Goal: Task Accomplishment & Management: Use online tool/utility

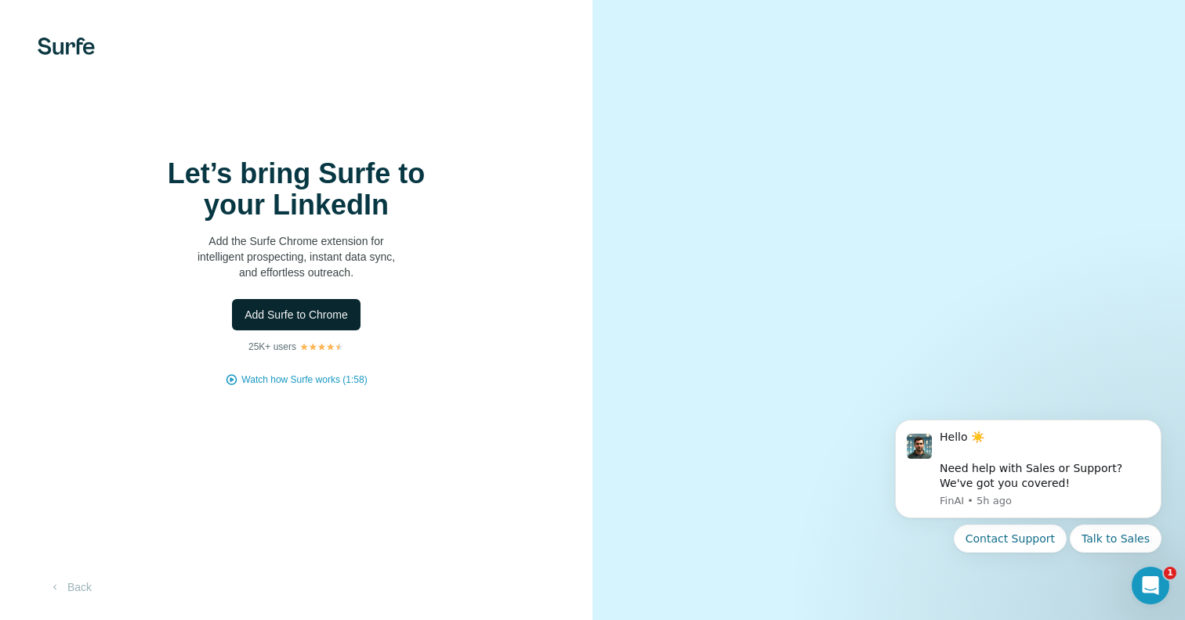
click at [293, 323] on span "Add Surfe to Chrome" at bounding box center [295, 315] width 103 height 16
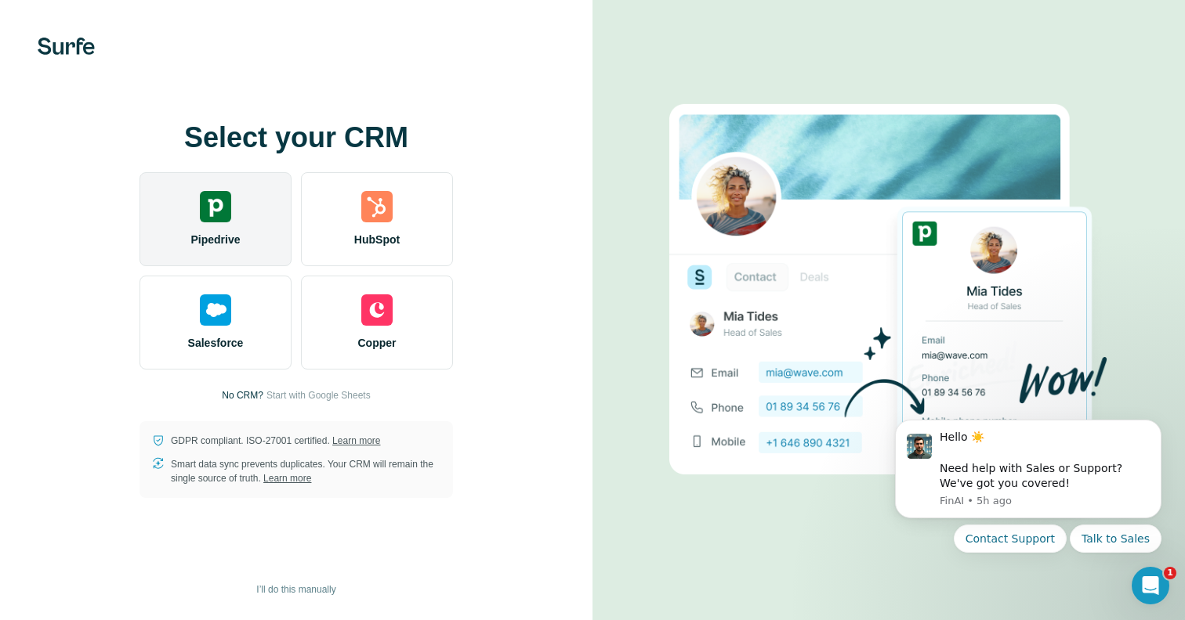
click at [218, 218] on img at bounding box center [215, 206] width 31 height 31
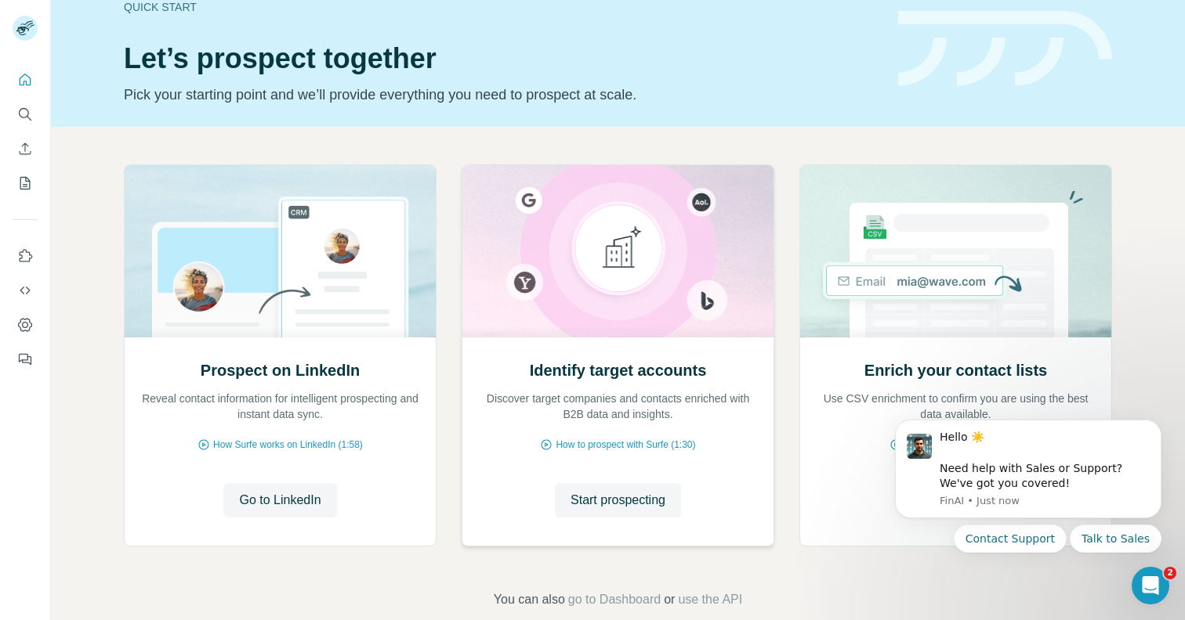
scroll to position [56, 0]
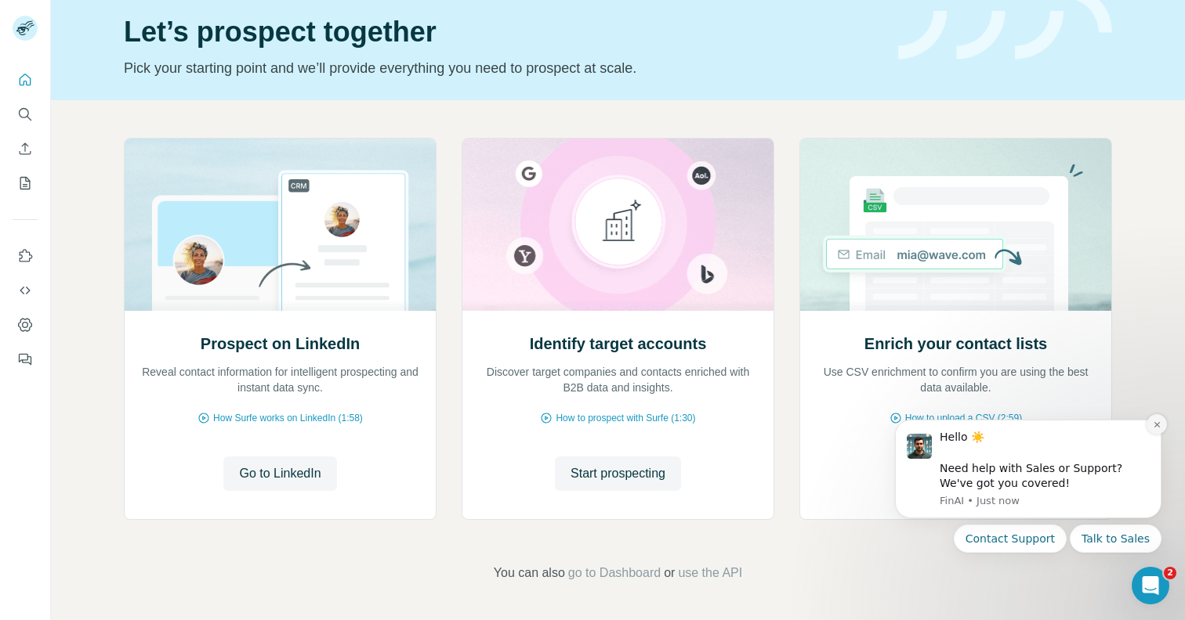
click at [1156, 425] on icon "Dismiss notification" at bounding box center [1155, 424] width 5 height 5
click at [1155, 425] on icon "Dismiss notification" at bounding box center [1156, 425] width 9 height 9
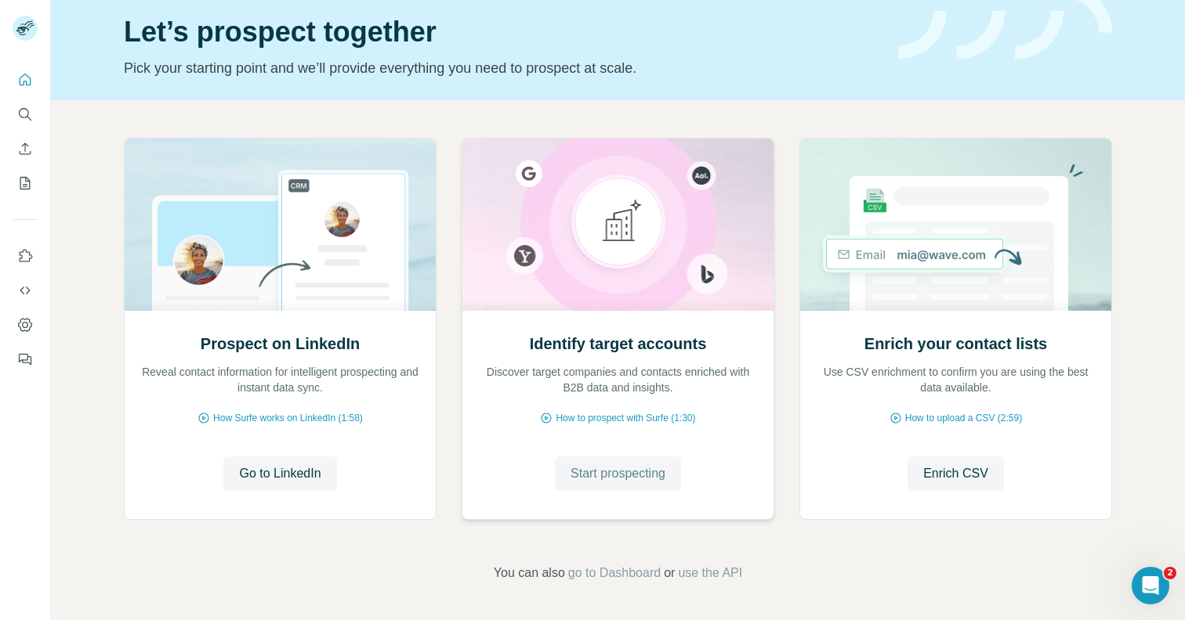
click at [630, 474] on span "Start prospecting" at bounding box center [617, 474] width 95 height 19
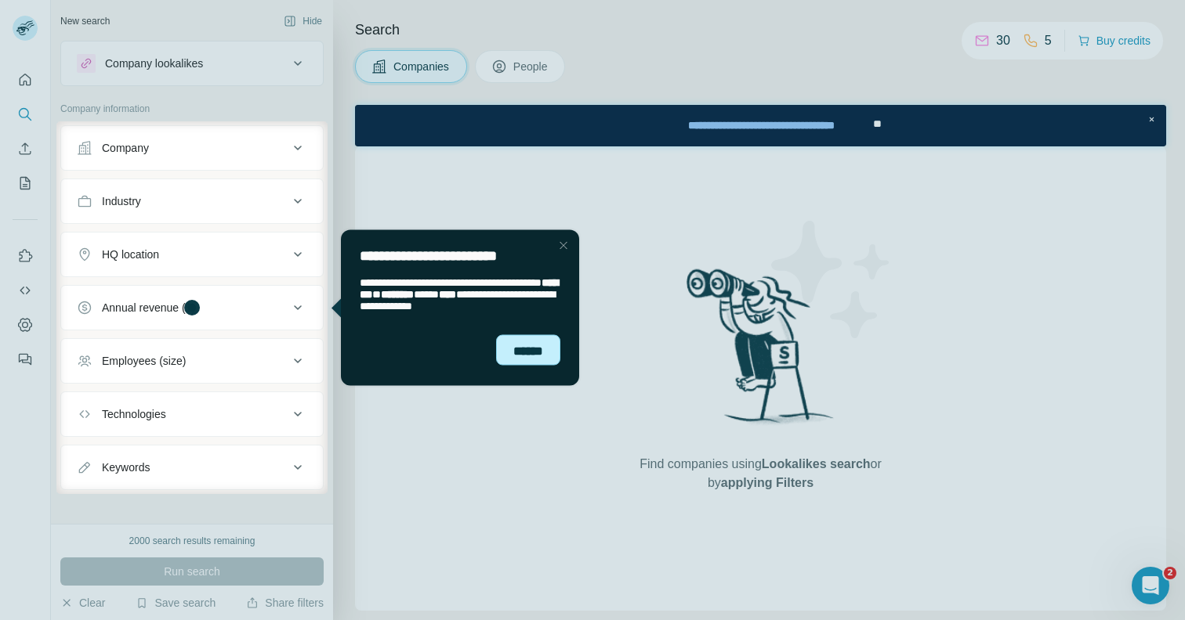
click at [519, 347] on div "******" at bounding box center [528, 350] width 64 height 31
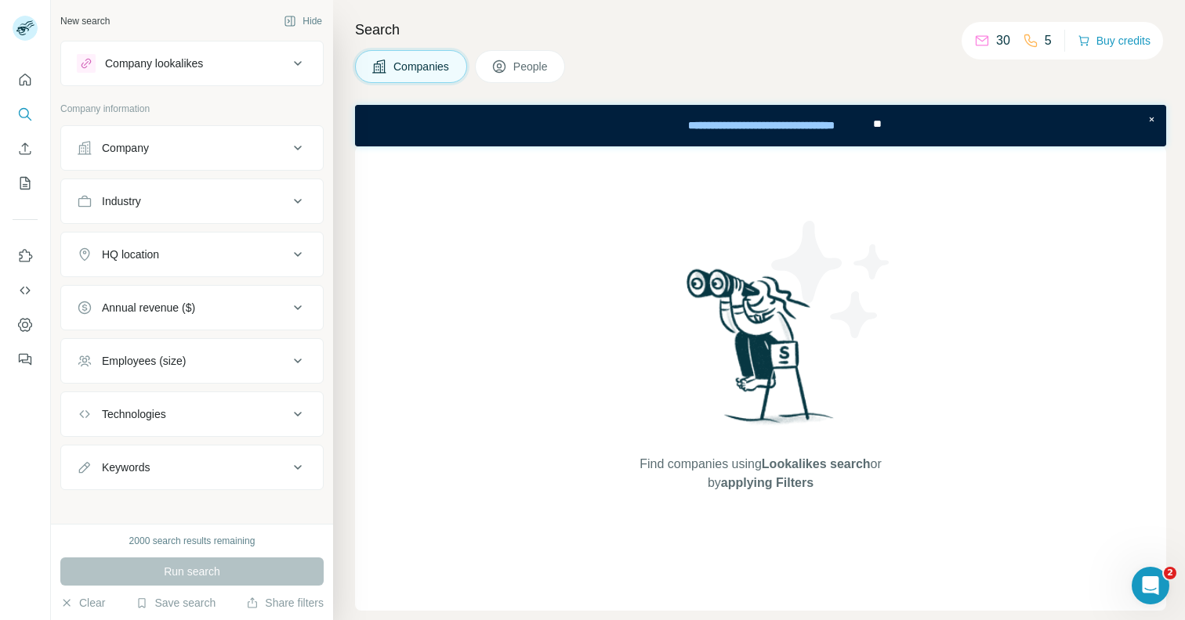
click at [183, 147] on div "Company" at bounding box center [183, 148] width 212 height 16
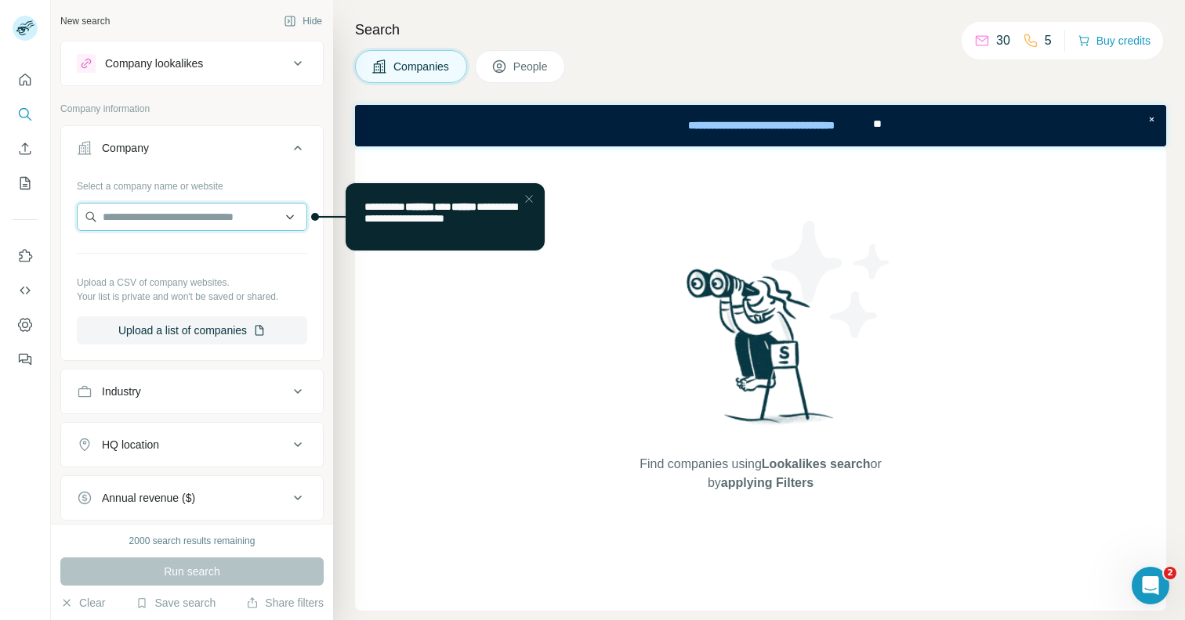
click at [188, 213] on input "text" at bounding box center [192, 217] width 230 height 28
click at [212, 155] on div "Company" at bounding box center [183, 148] width 212 height 16
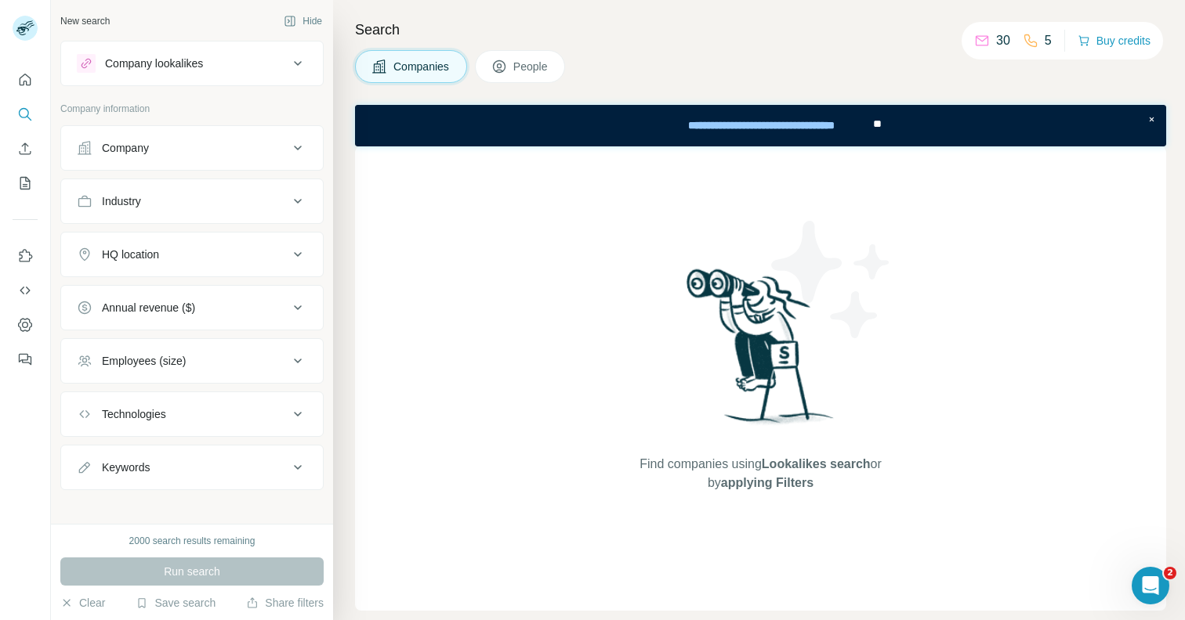
click at [296, 197] on icon at bounding box center [297, 201] width 19 height 19
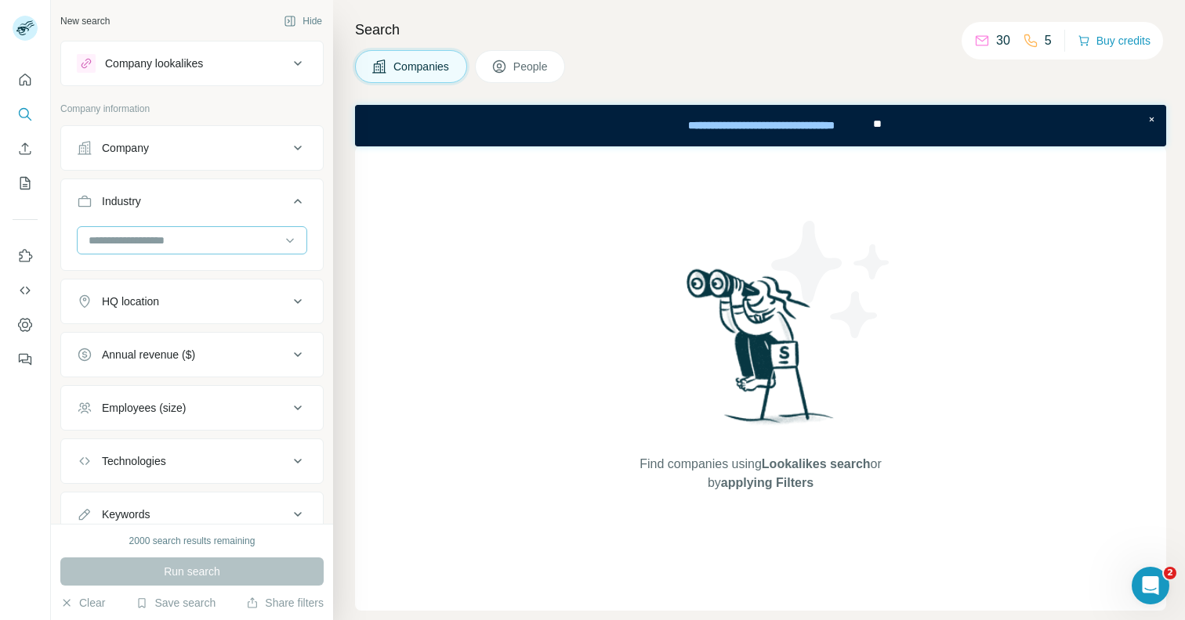
click at [213, 237] on input at bounding box center [184, 240] width 194 height 17
click at [222, 202] on div "Industry" at bounding box center [183, 202] width 212 height 16
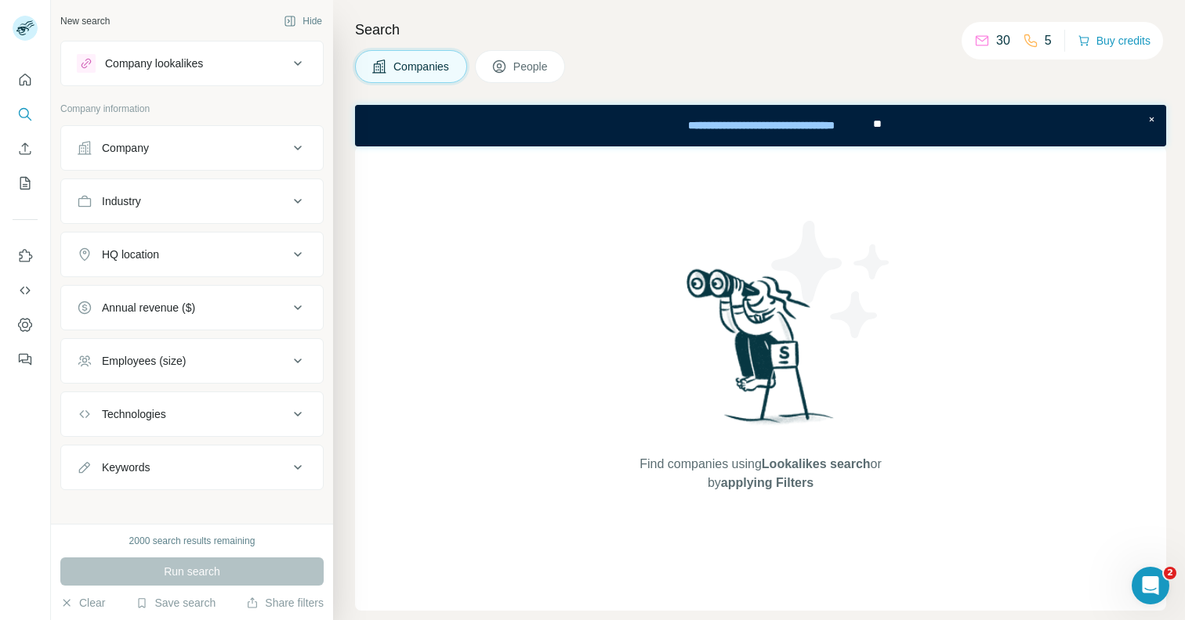
click at [297, 413] on icon at bounding box center [297, 414] width 19 height 19
click at [222, 445] on input "text" at bounding box center [192, 454] width 230 height 28
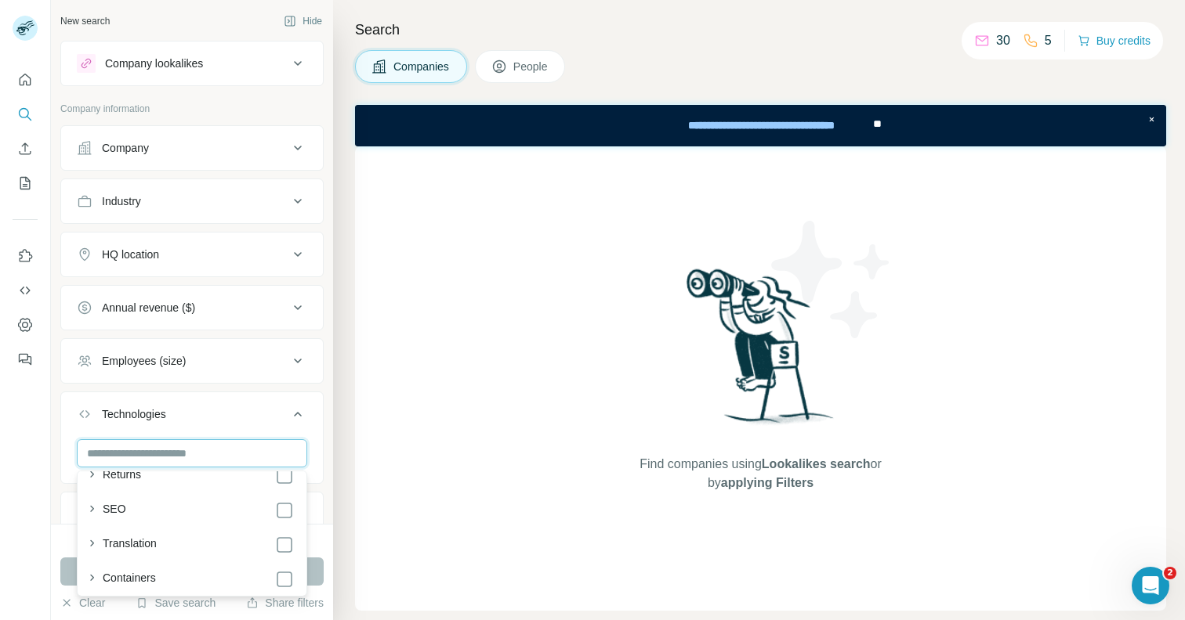
scroll to position [2712, 0]
click at [95, 509] on icon "button" at bounding box center [92, 508] width 16 height 16
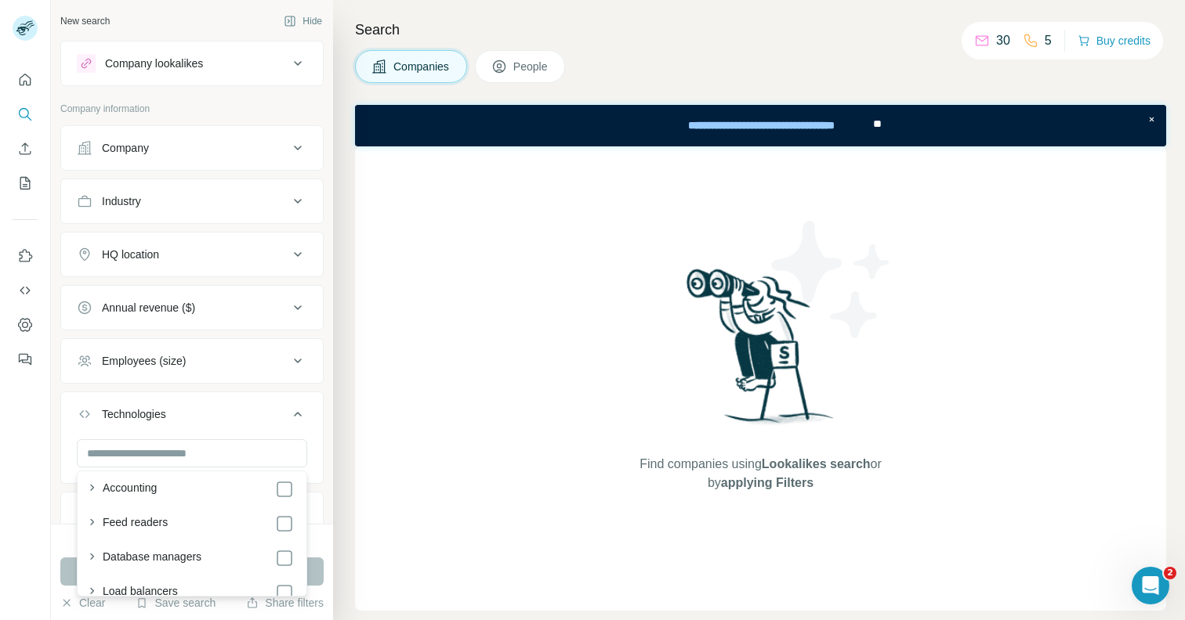
scroll to position [3615, 0]
click at [94, 487] on icon "button" at bounding box center [92, 489] width 16 height 16
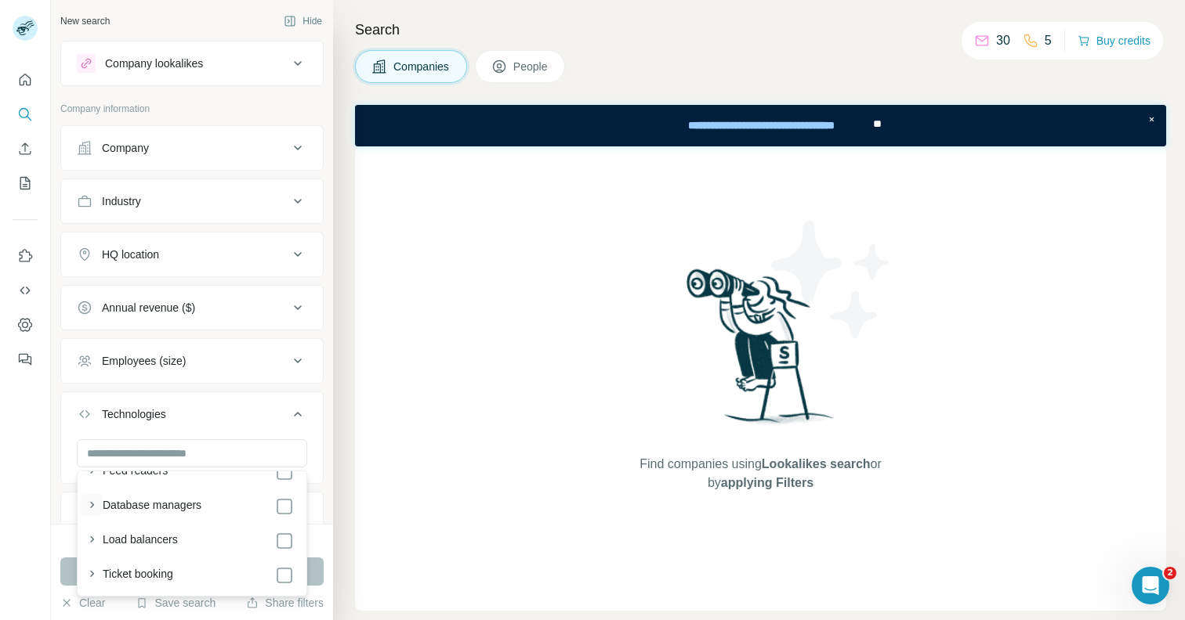
click at [93, 505] on icon "button" at bounding box center [92, 505] width 4 height 6
click at [156, 456] on input "text" at bounding box center [192, 454] width 230 height 28
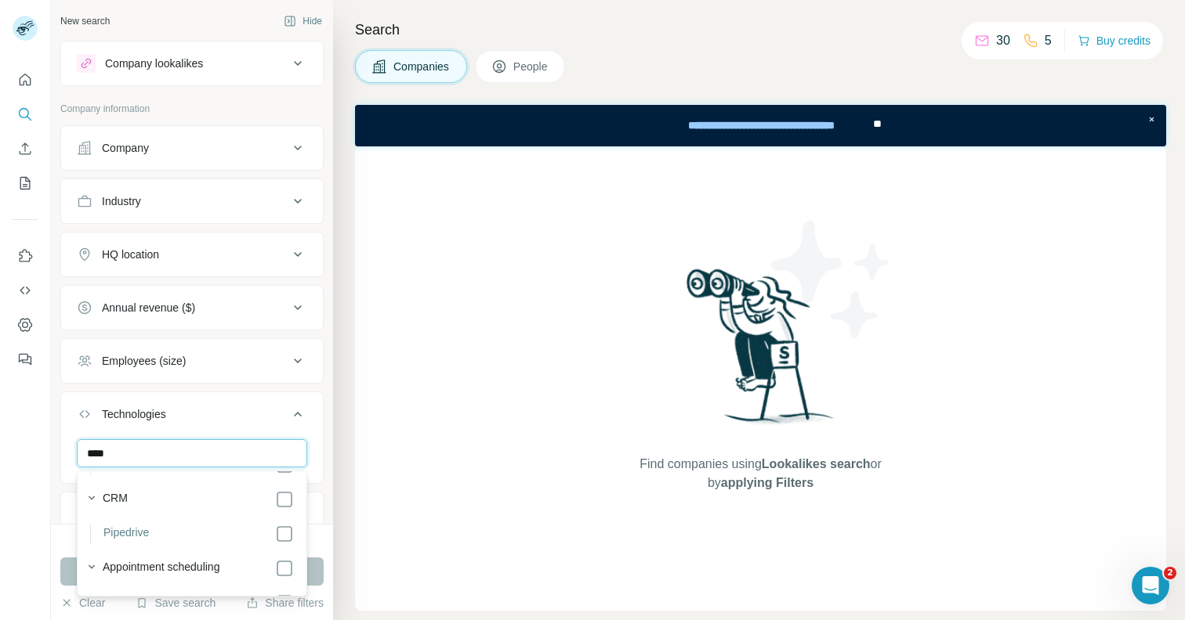
scroll to position [98, 0]
click at [116, 453] on input "****" at bounding box center [192, 454] width 230 height 28
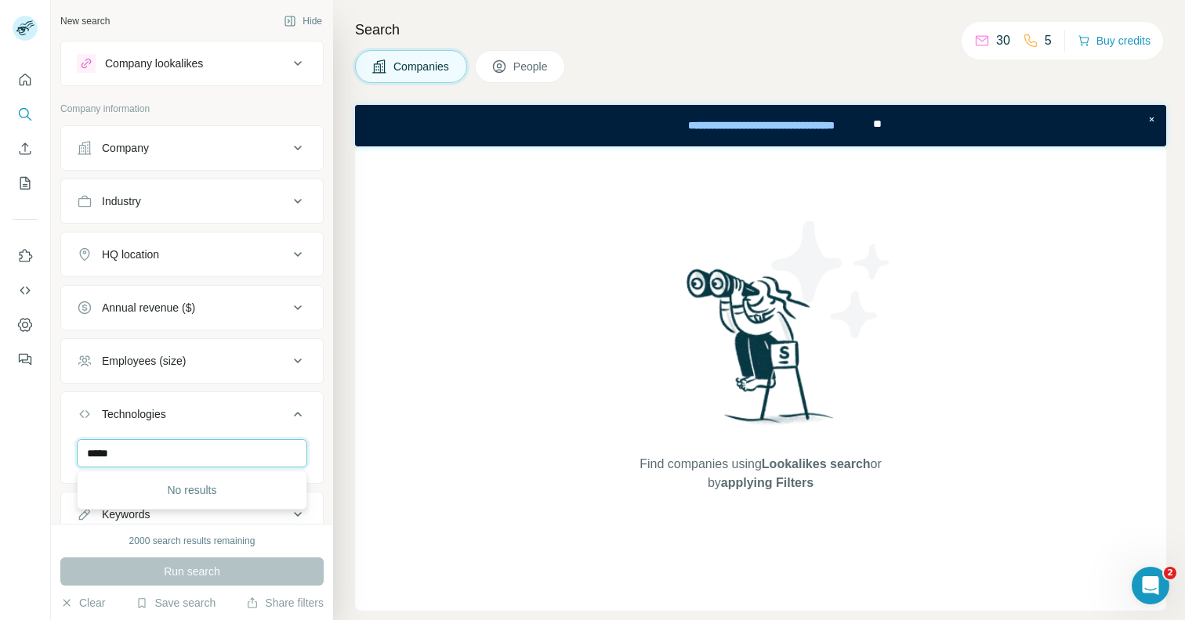
scroll to position [0, 0]
type input "*"
click at [153, 450] on input "******" at bounding box center [192, 454] width 230 height 28
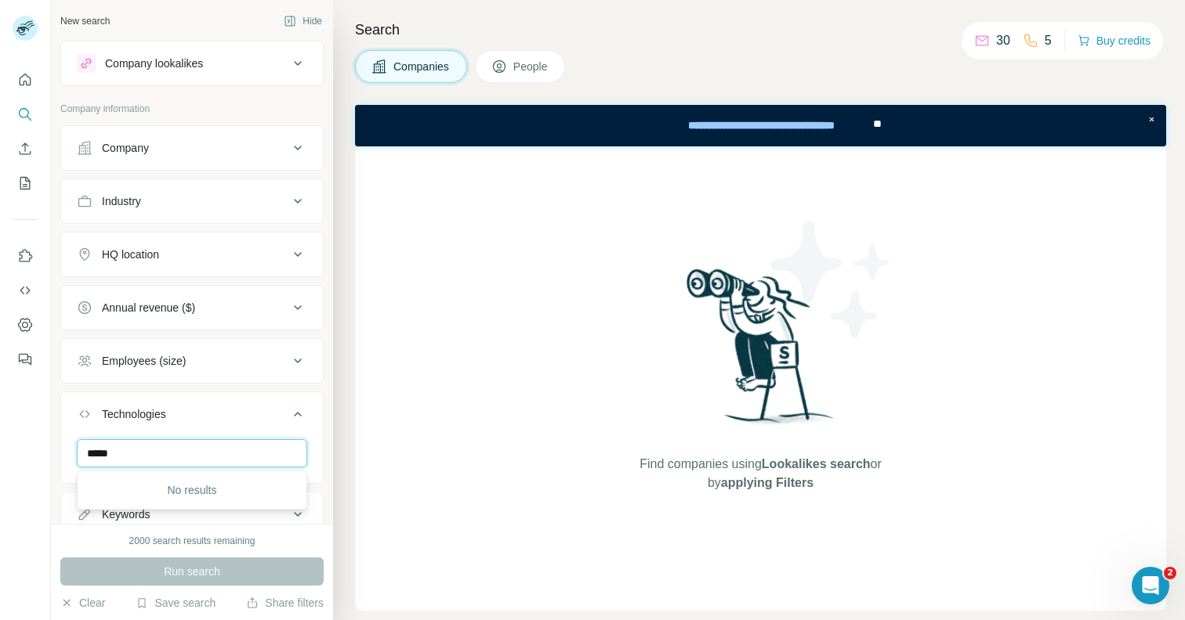
type input "*****"
click at [165, 414] on div "Technologies" at bounding box center [134, 415] width 64 height 16
click at [298, 466] on icon at bounding box center [297, 467] width 19 height 19
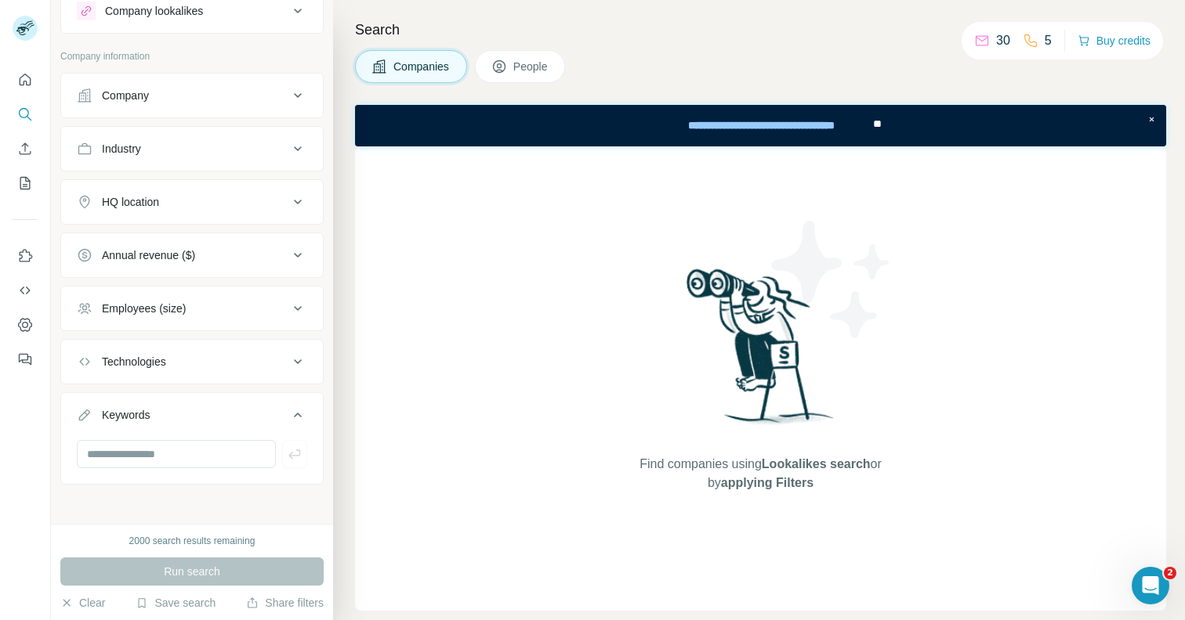
scroll to position [57, 0]
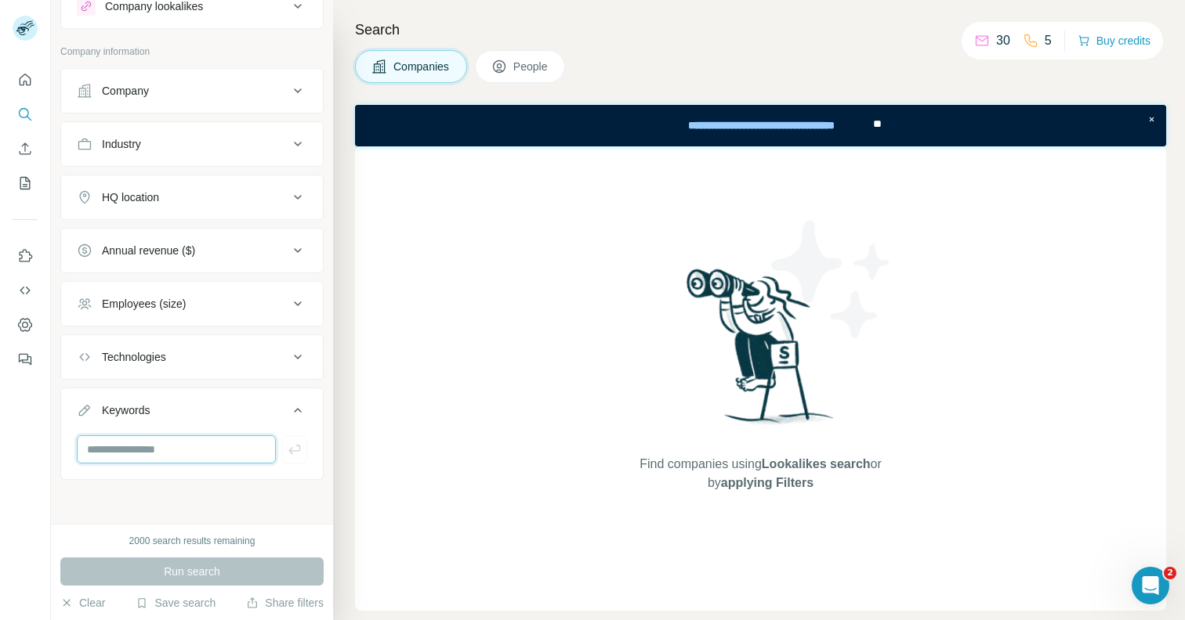
click at [165, 451] on input "text" at bounding box center [176, 450] width 199 height 28
type input "***"
click at [292, 450] on icon "button" at bounding box center [295, 450] width 16 height 16
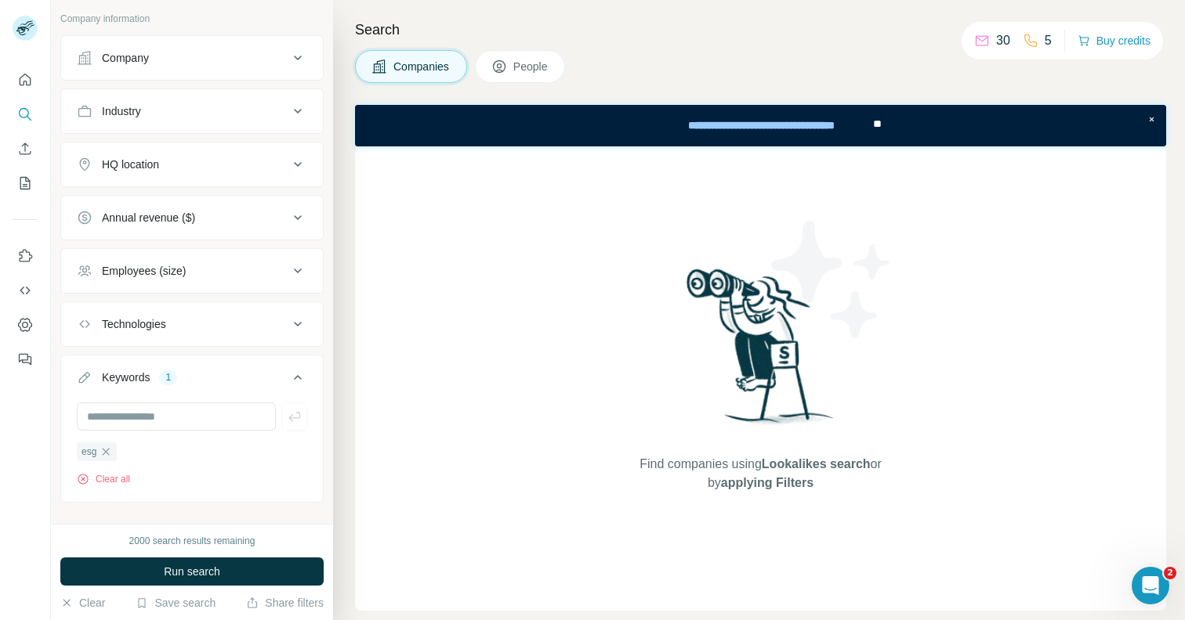
scroll to position [113, 0]
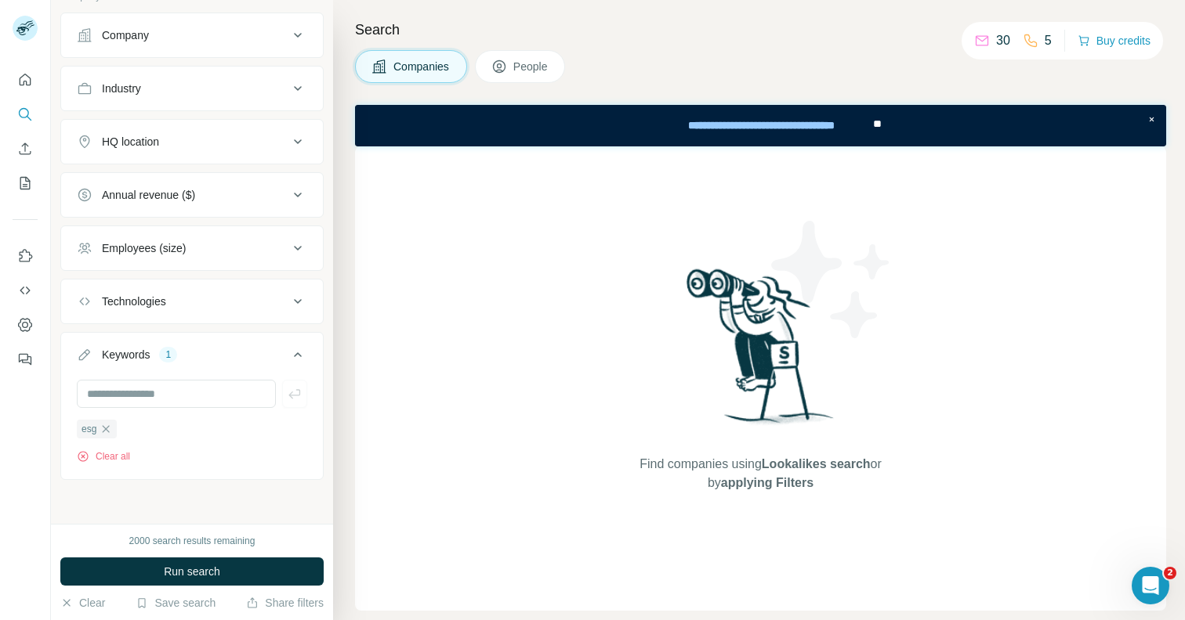
click at [296, 140] on icon at bounding box center [297, 141] width 19 height 19
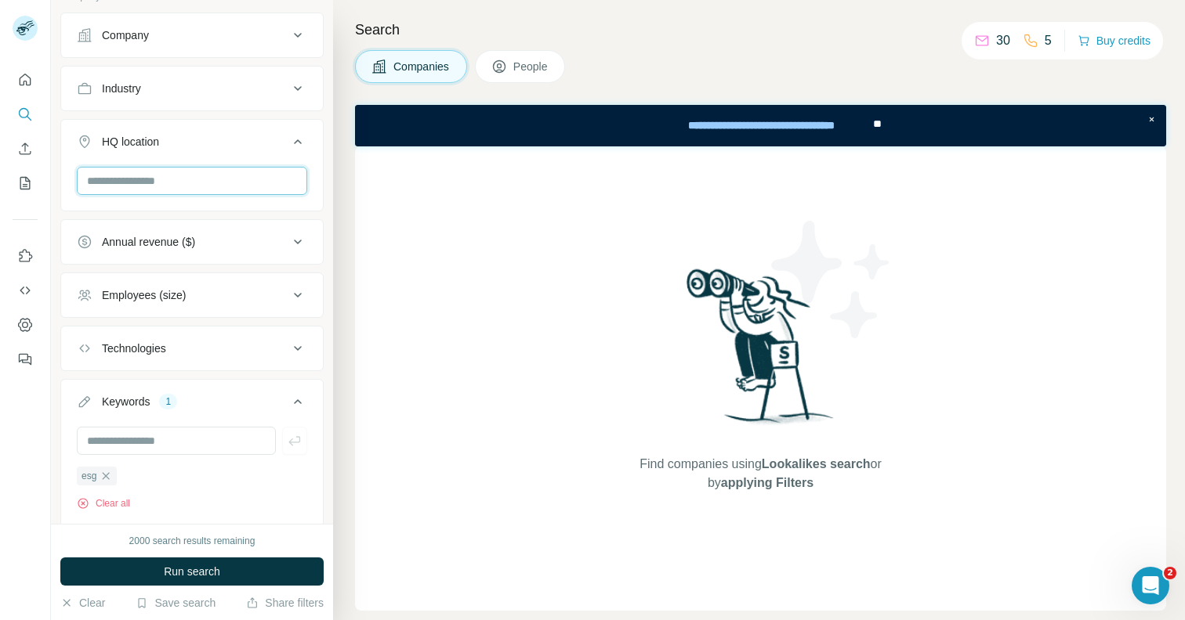
click at [212, 179] on input "text" at bounding box center [192, 181] width 230 height 28
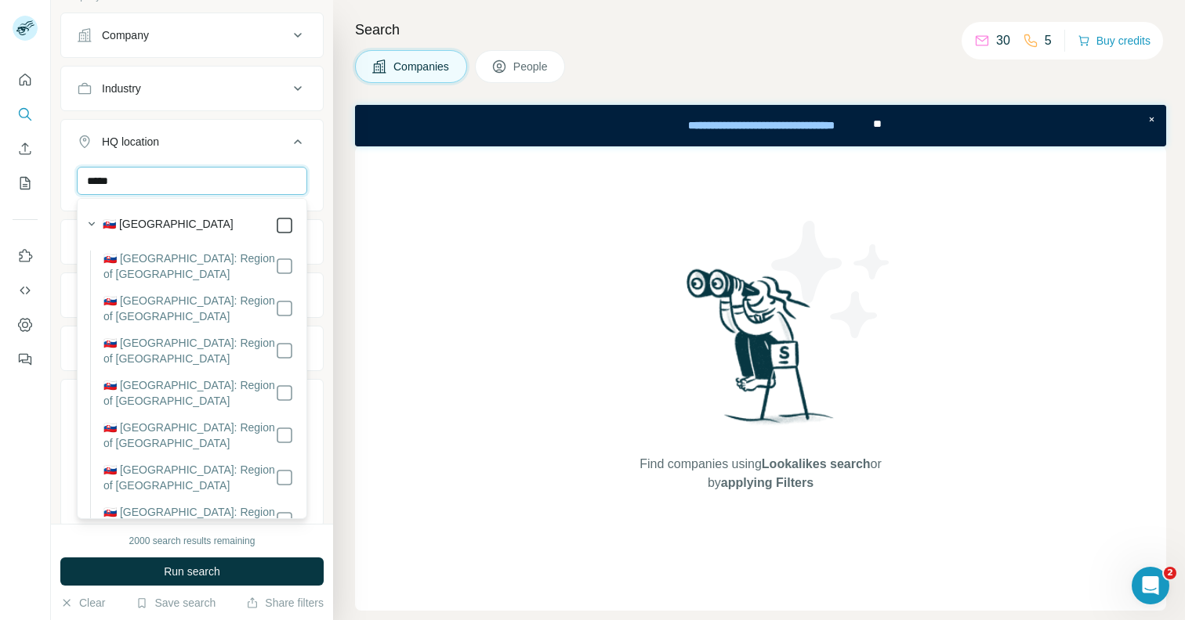
type input "*****"
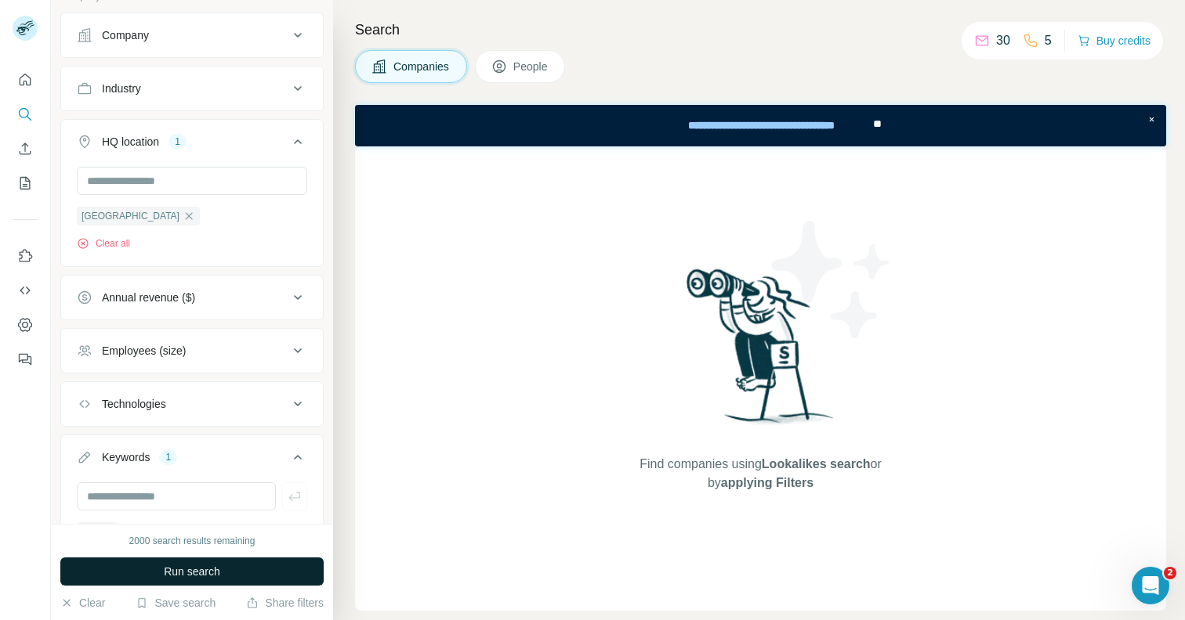
click at [173, 567] on span "Run search" at bounding box center [192, 572] width 56 height 16
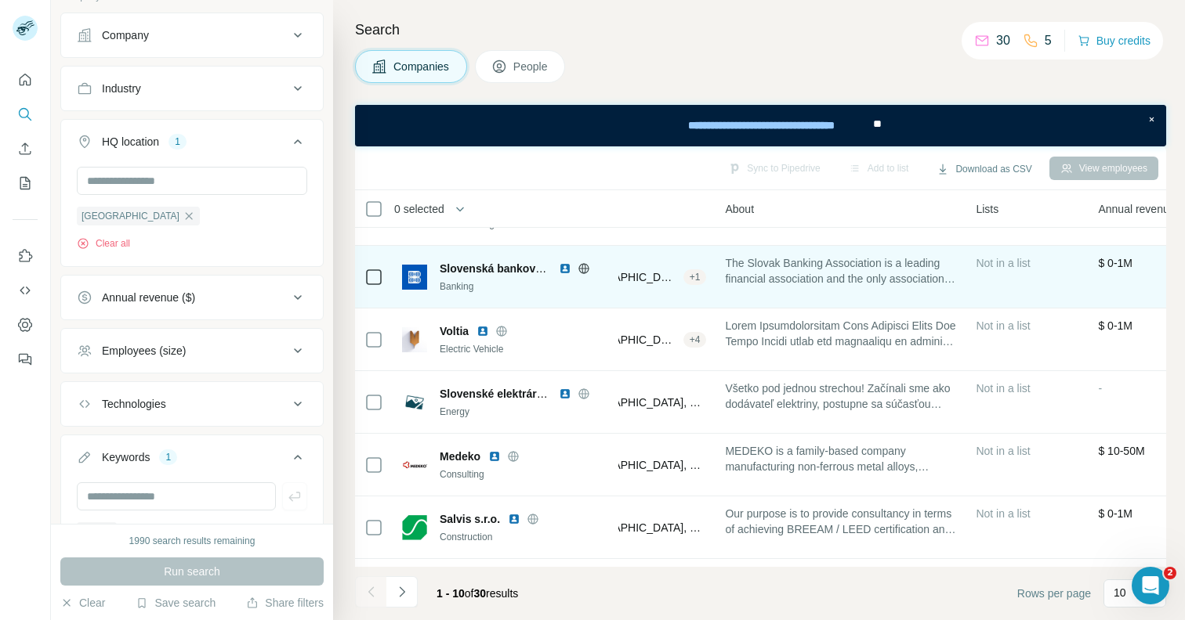
scroll to position [136, 272]
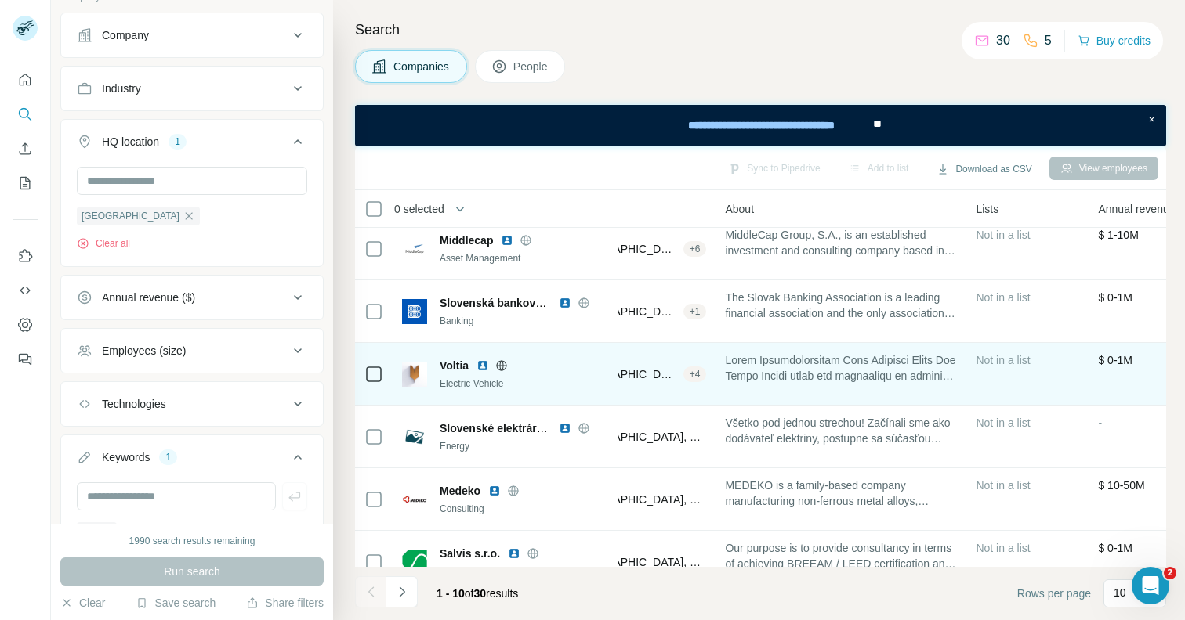
click at [458, 365] on span "Voltia" at bounding box center [454, 366] width 29 height 16
click at [415, 370] on img at bounding box center [414, 374] width 25 height 25
click at [638, 376] on span "[GEOGRAPHIC_DATA], [GEOGRAPHIC_DATA]" at bounding box center [622, 375] width 107 height 16
click at [450, 363] on span "Voltia" at bounding box center [454, 366] width 29 height 16
click at [465, 377] on div "Electric Vehicle" at bounding box center [524, 384] width 169 height 14
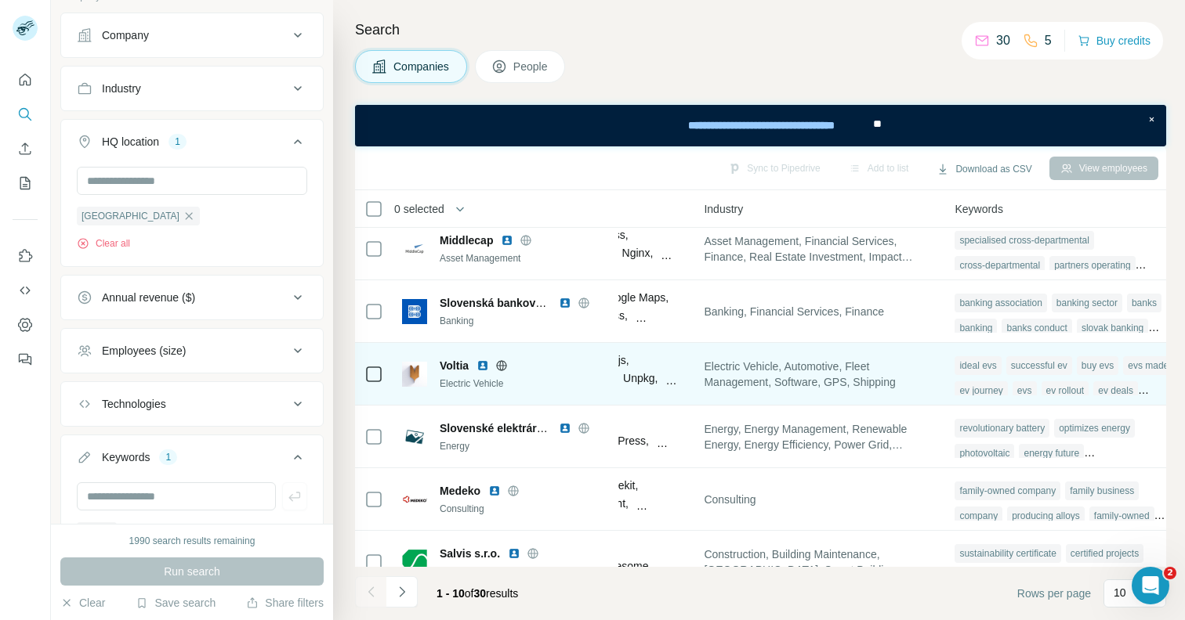
scroll to position [136, 1077]
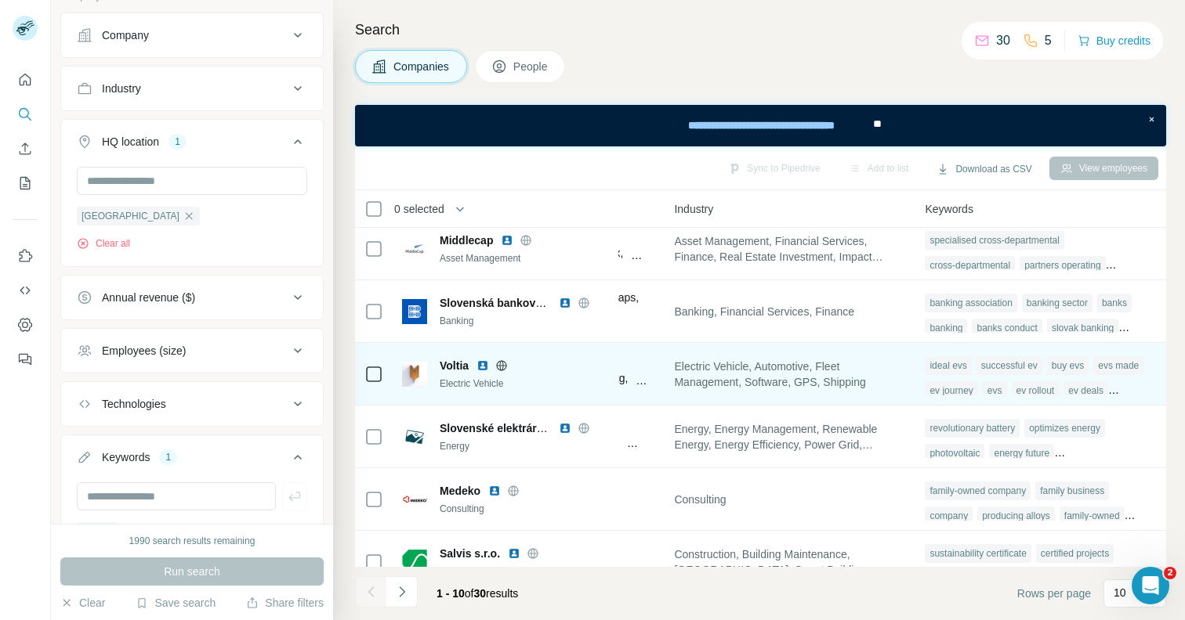
click at [483, 364] on img at bounding box center [482, 366] width 13 height 13
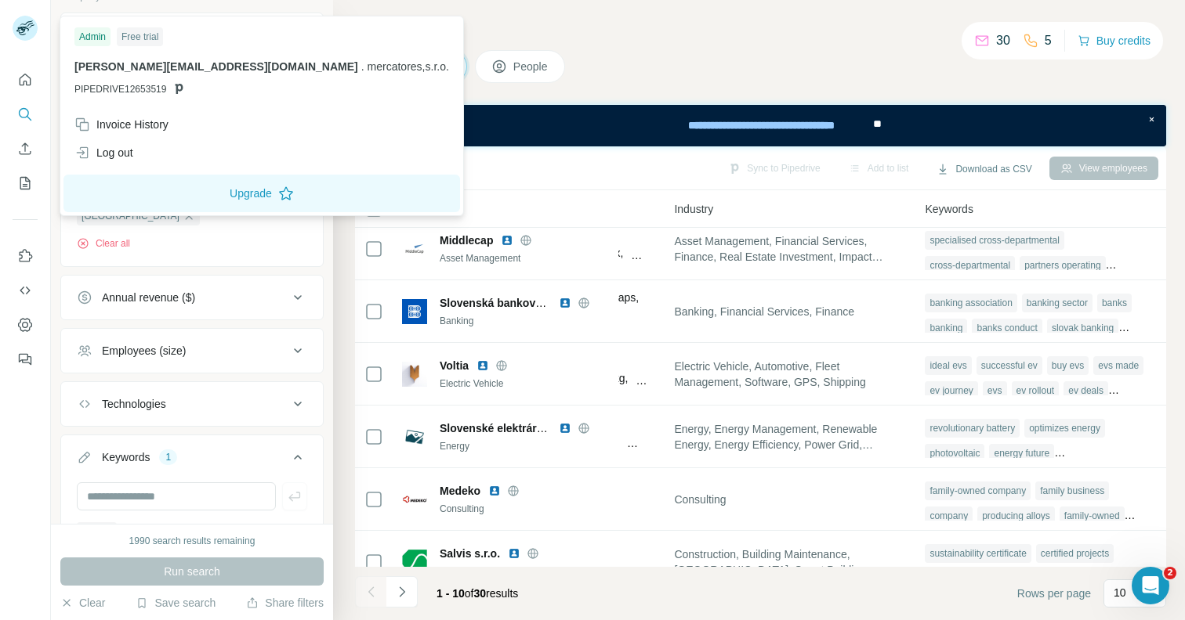
click at [19, 27] on icon at bounding box center [22, 31] width 13 height 9
click at [455, 103] on div "Search Companies People Sync to Pipedrive Add to list Download as CSV View empl…" at bounding box center [759, 310] width 852 height 620
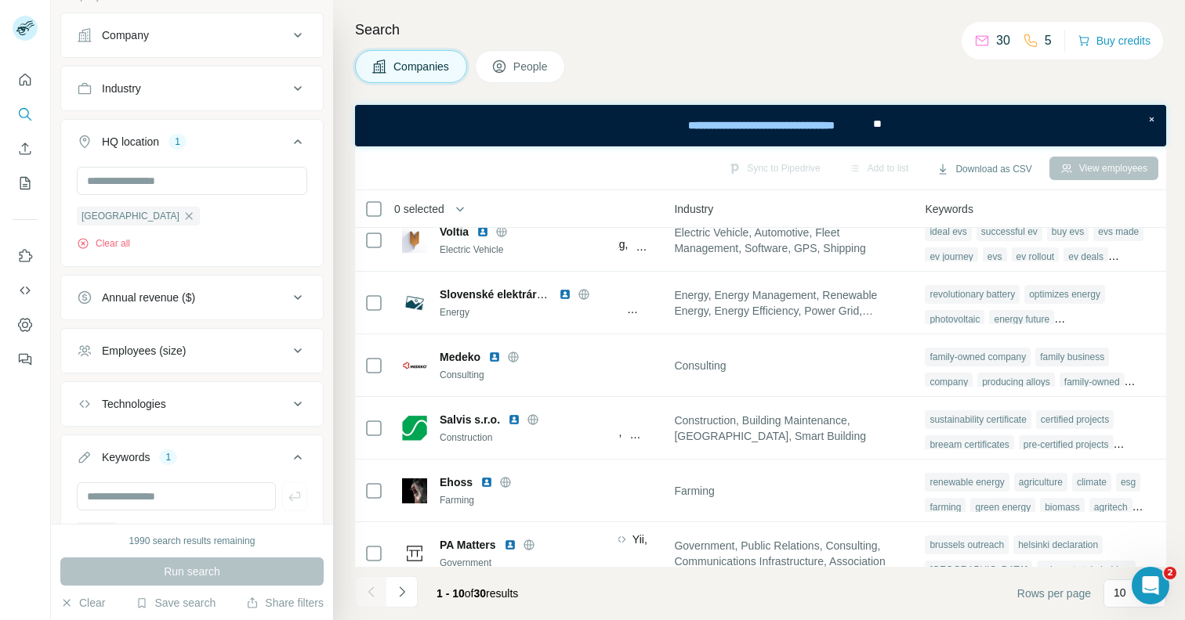
scroll to position [288, 1077]
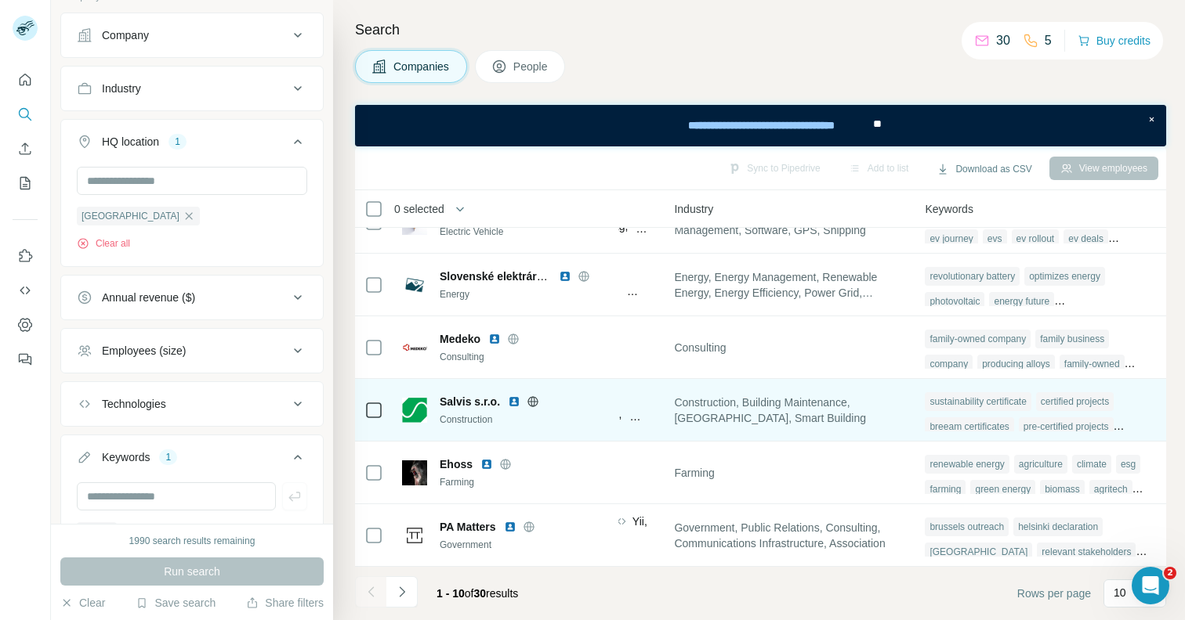
click at [455, 403] on span "Salvis s.r.o." at bounding box center [470, 402] width 60 height 16
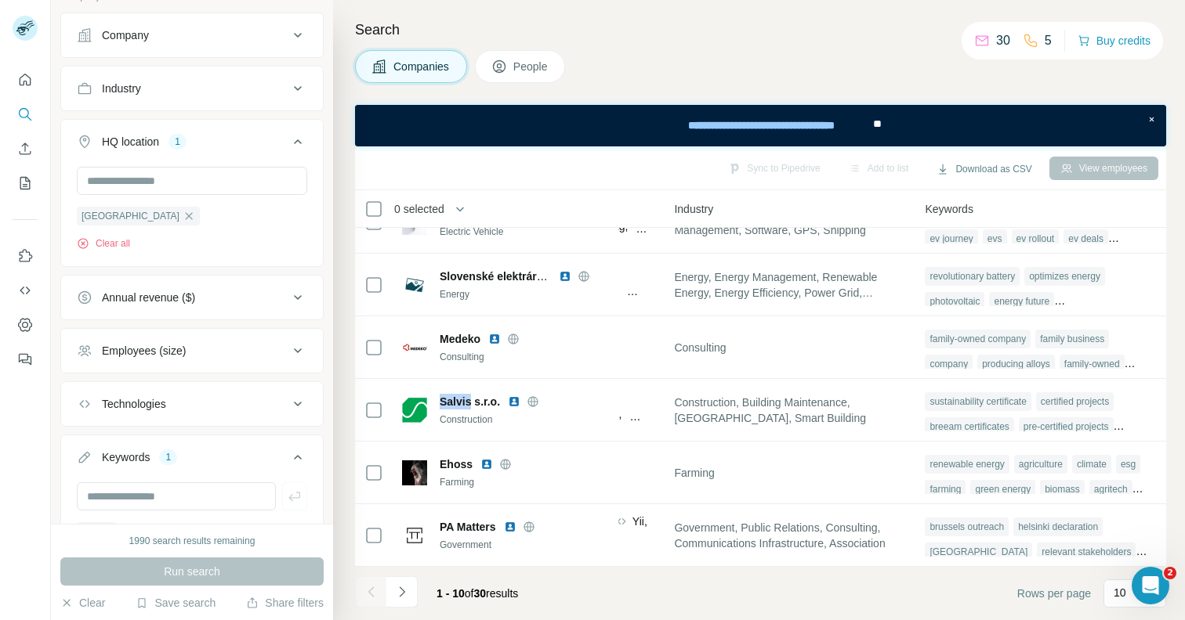
scroll to position [0, 1077]
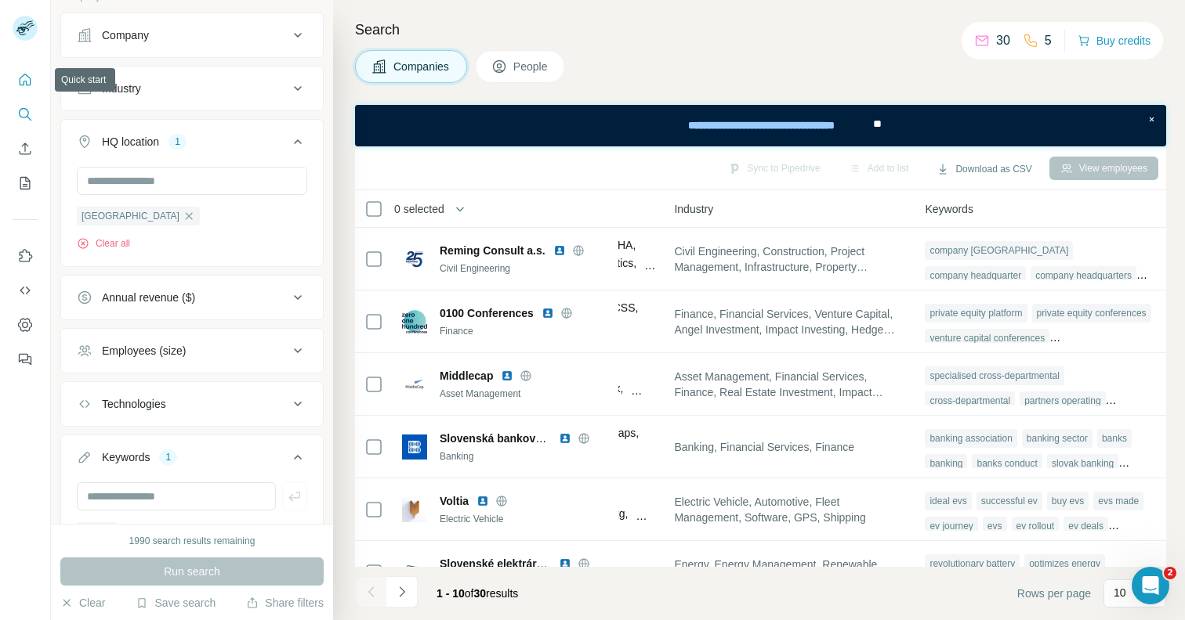
click at [24, 81] on icon "Quick start" at bounding box center [26, 80] width 12 height 12
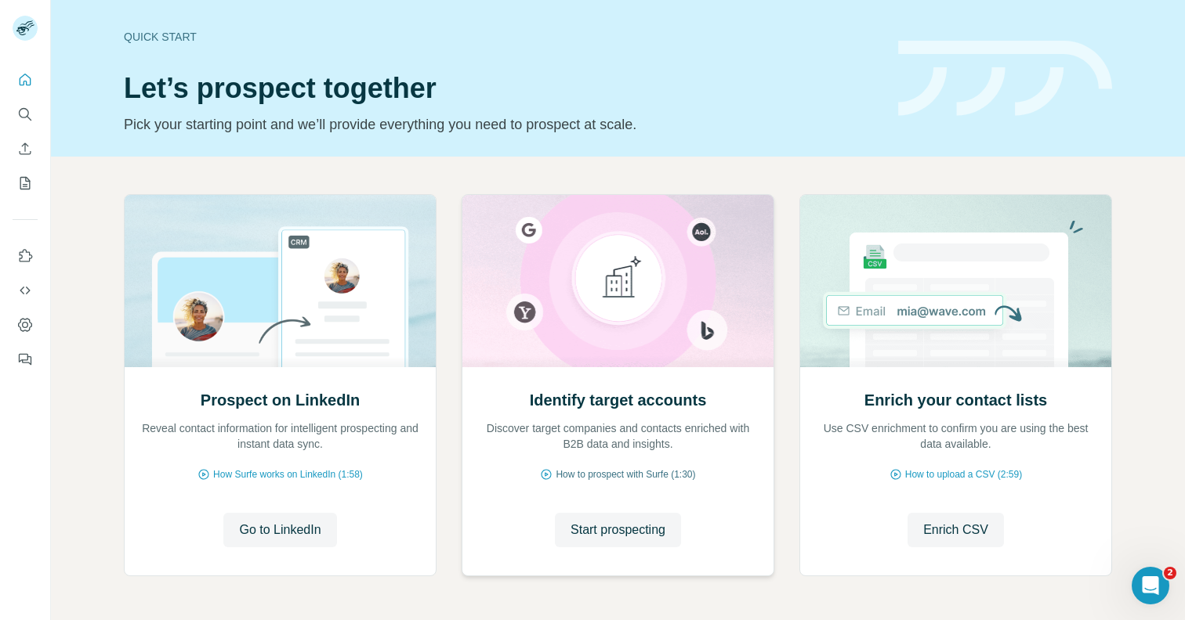
click at [568, 473] on span "How to prospect with Surfe (1:30)" at bounding box center [624, 475] width 139 height 14
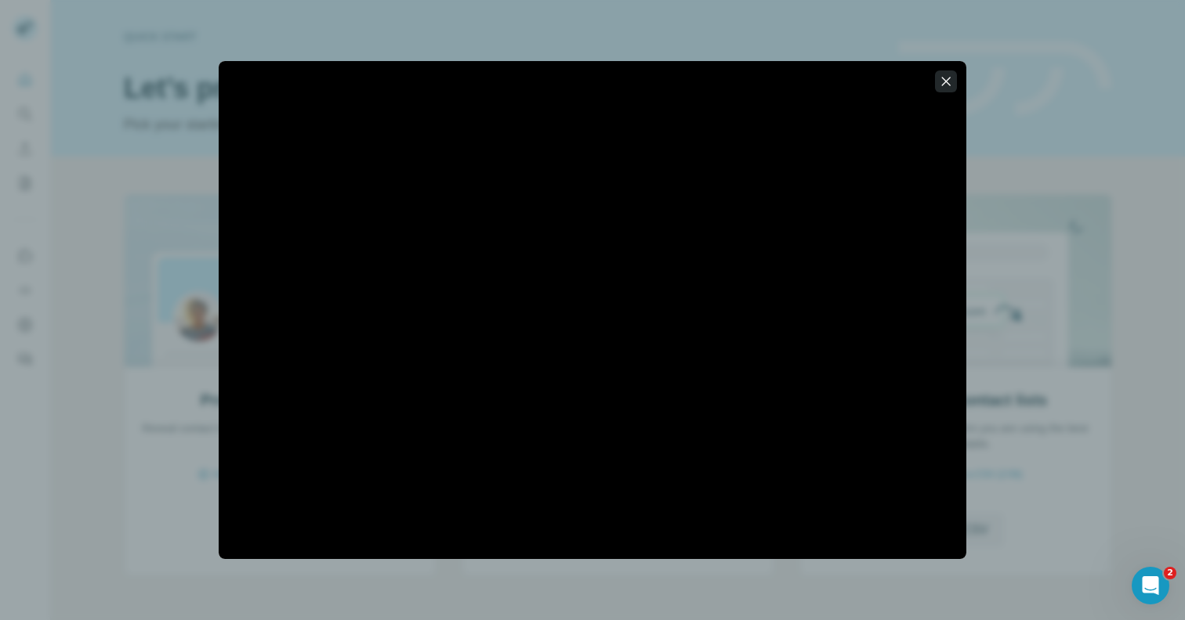
click at [941, 83] on icon "button" at bounding box center [946, 82] width 16 height 16
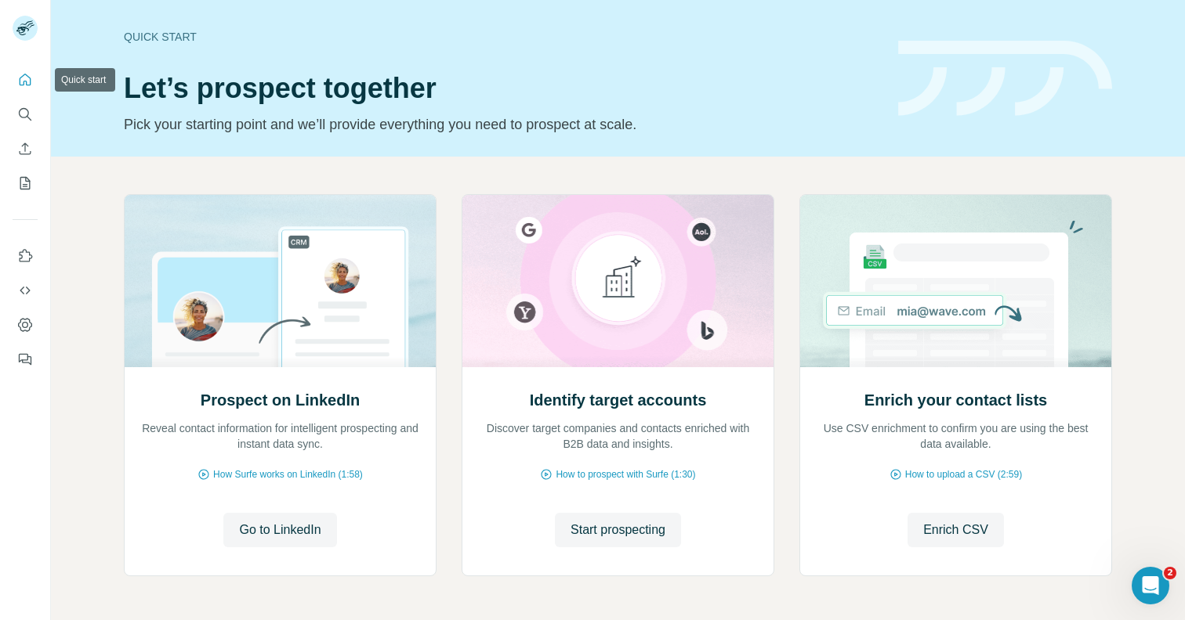
click at [24, 83] on icon "Quick start" at bounding box center [26, 80] width 12 height 12
click at [23, 109] on icon "Search" at bounding box center [25, 115] width 16 height 16
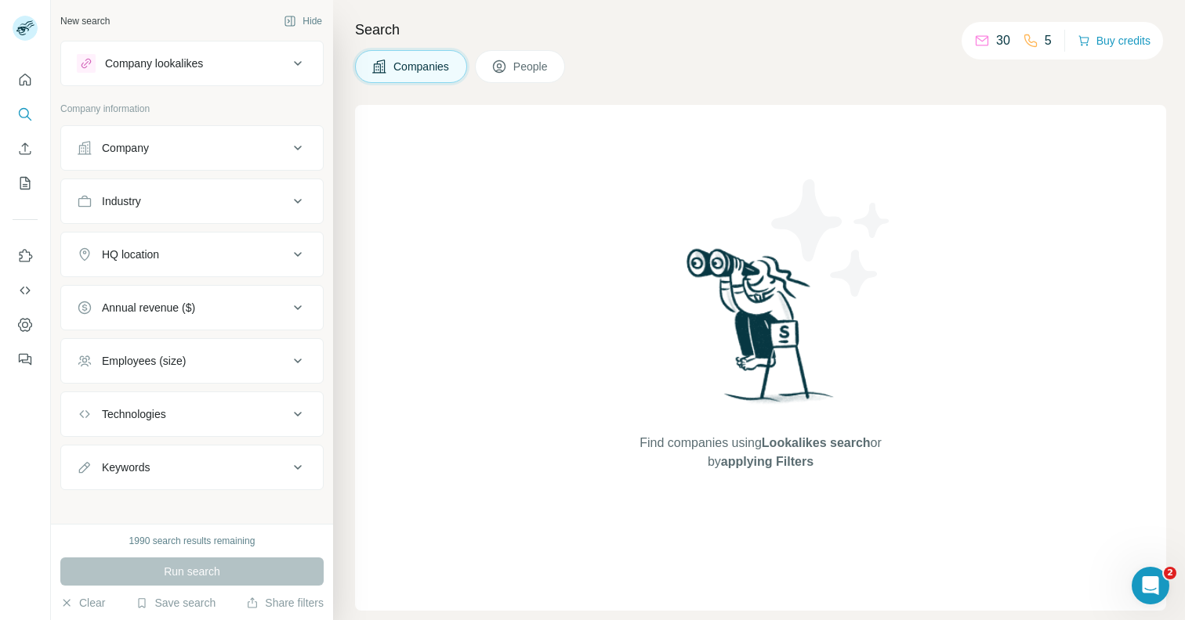
click at [523, 66] on span "People" at bounding box center [531, 67] width 36 height 16
